Goal: Use online tool/utility

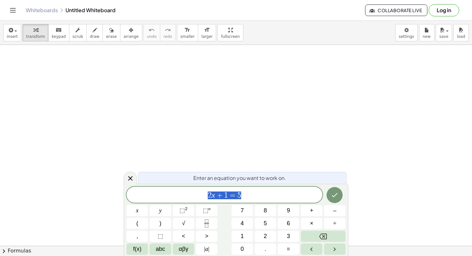
drag, startPoint x: 200, startPoint y: 57, endPoint x: 209, endPoint y: 70, distance: 15.5
drag, startPoint x: 95, startPoint y: 58, endPoint x: 71, endPoint y: 71, distance: 27.2
click at [93, 32] on icon "button" at bounding box center [95, 30] width 4 height 8
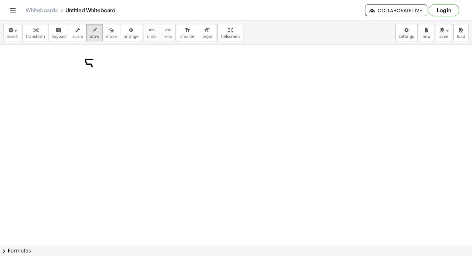
drag, startPoint x: 93, startPoint y: 59, endPoint x: 86, endPoint y: 70, distance: 12.4
drag, startPoint x: 84, startPoint y: 76, endPoint x: 105, endPoint y: 76, distance: 21.5
drag, startPoint x: 92, startPoint y: 78, endPoint x: 92, endPoint y: 85, distance: 7.1
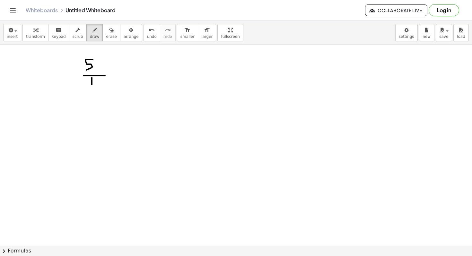
drag, startPoint x: 98, startPoint y: 81, endPoint x: 107, endPoint y: 87, distance: 10.4
click at [149, 33] on icon "undo" at bounding box center [152, 30] width 6 height 8
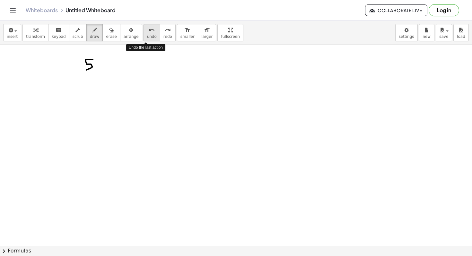
click at [149, 33] on icon "undo" at bounding box center [152, 30] width 6 height 8
